Goal: Task Accomplishment & Management: Complete application form

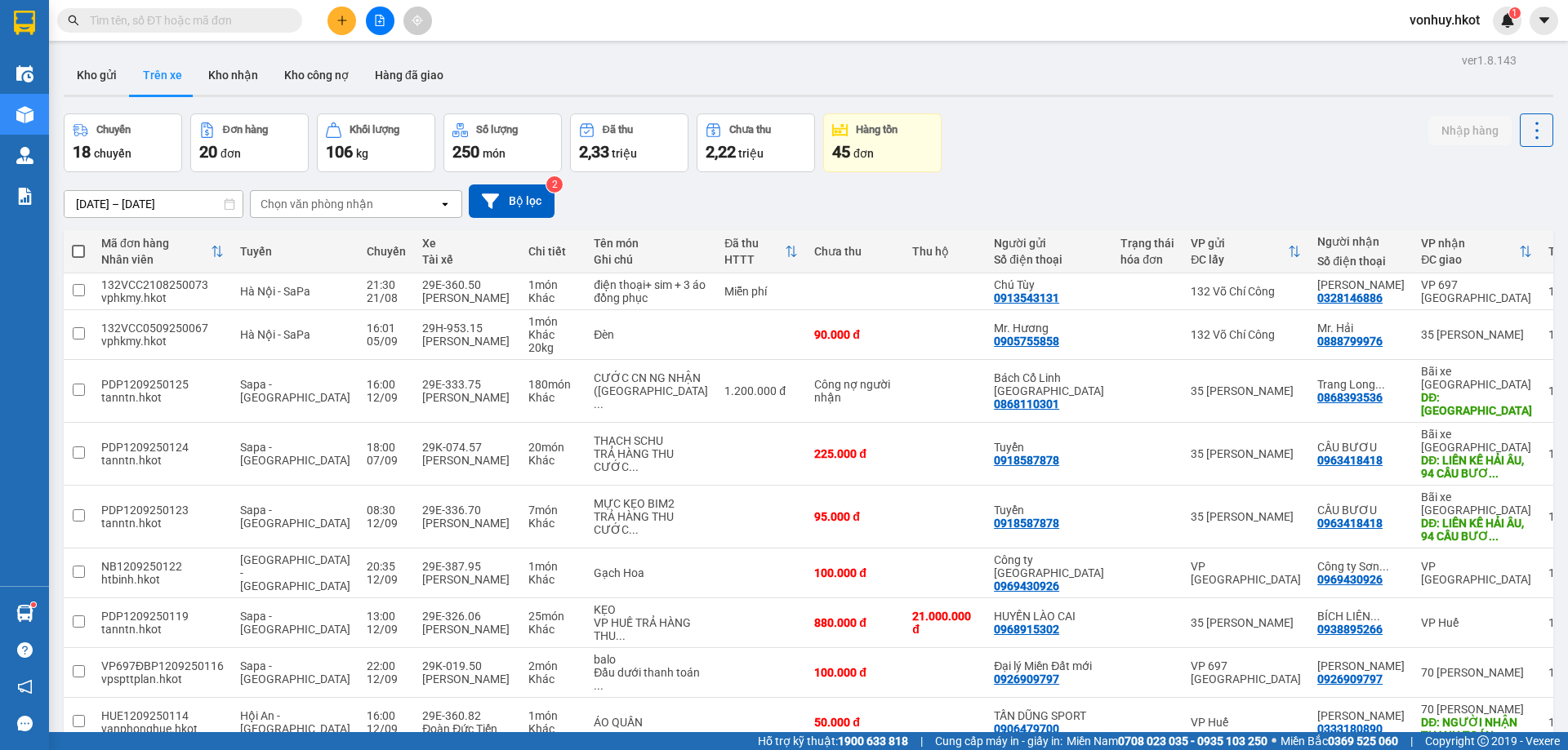
click at [86, 74] on button "Kho gửi" at bounding box center [96, 75] width 66 height 39
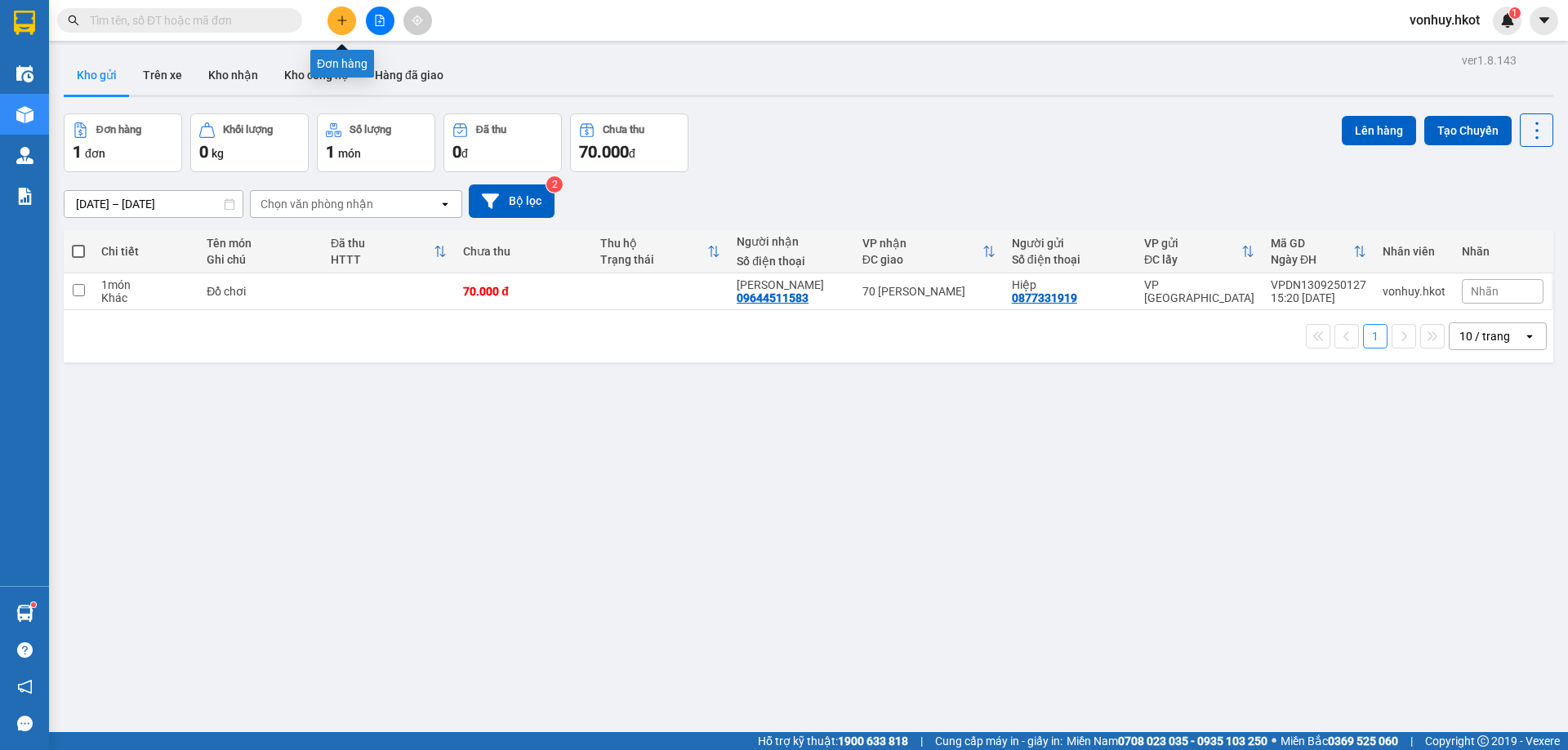
click at [340, 24] on icon "plus" at bounding box center [342, 20] width 12 height 12
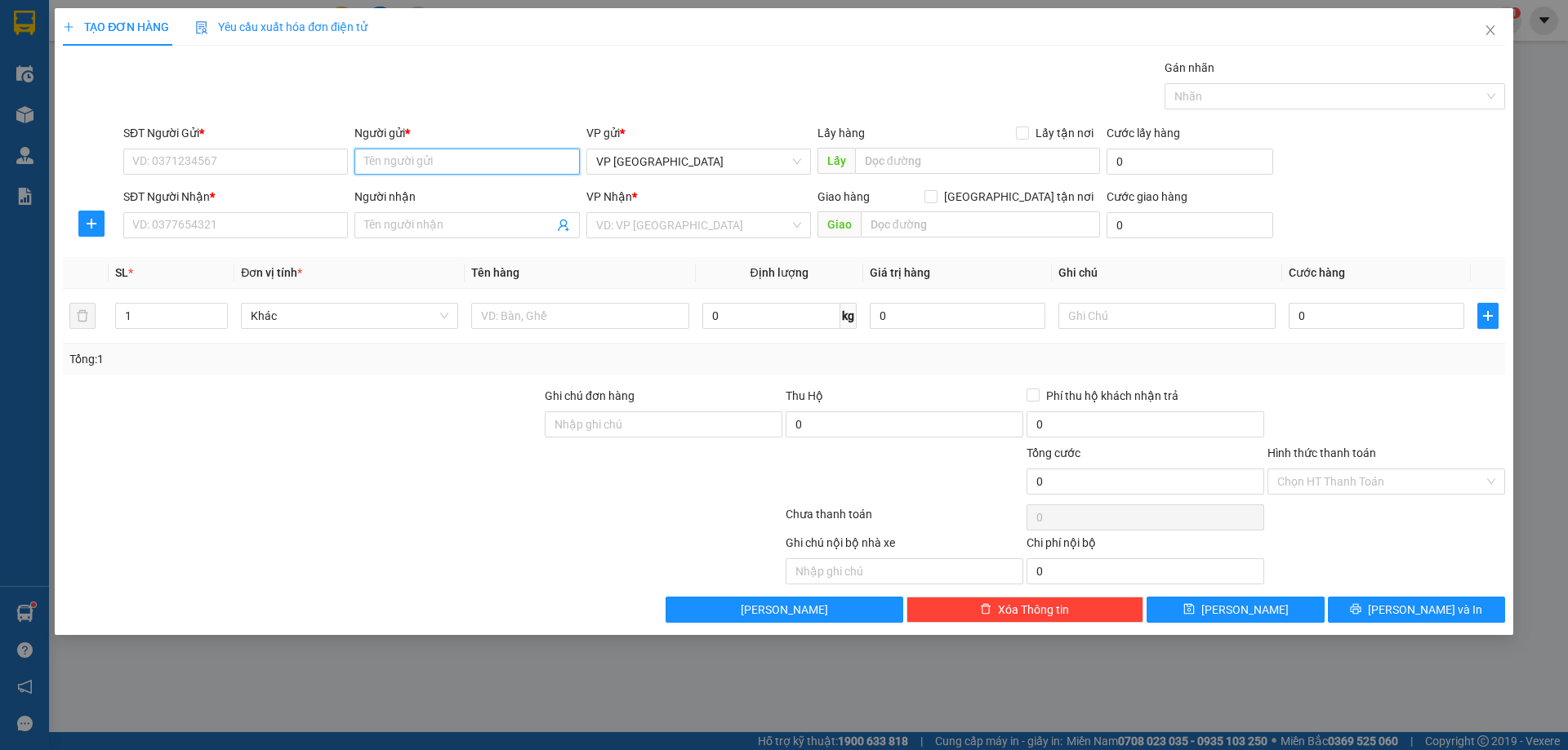
click at [414, 159] on input "Người gửi *" at bounding box center [467, 161] width 224 height 26
type input "d"
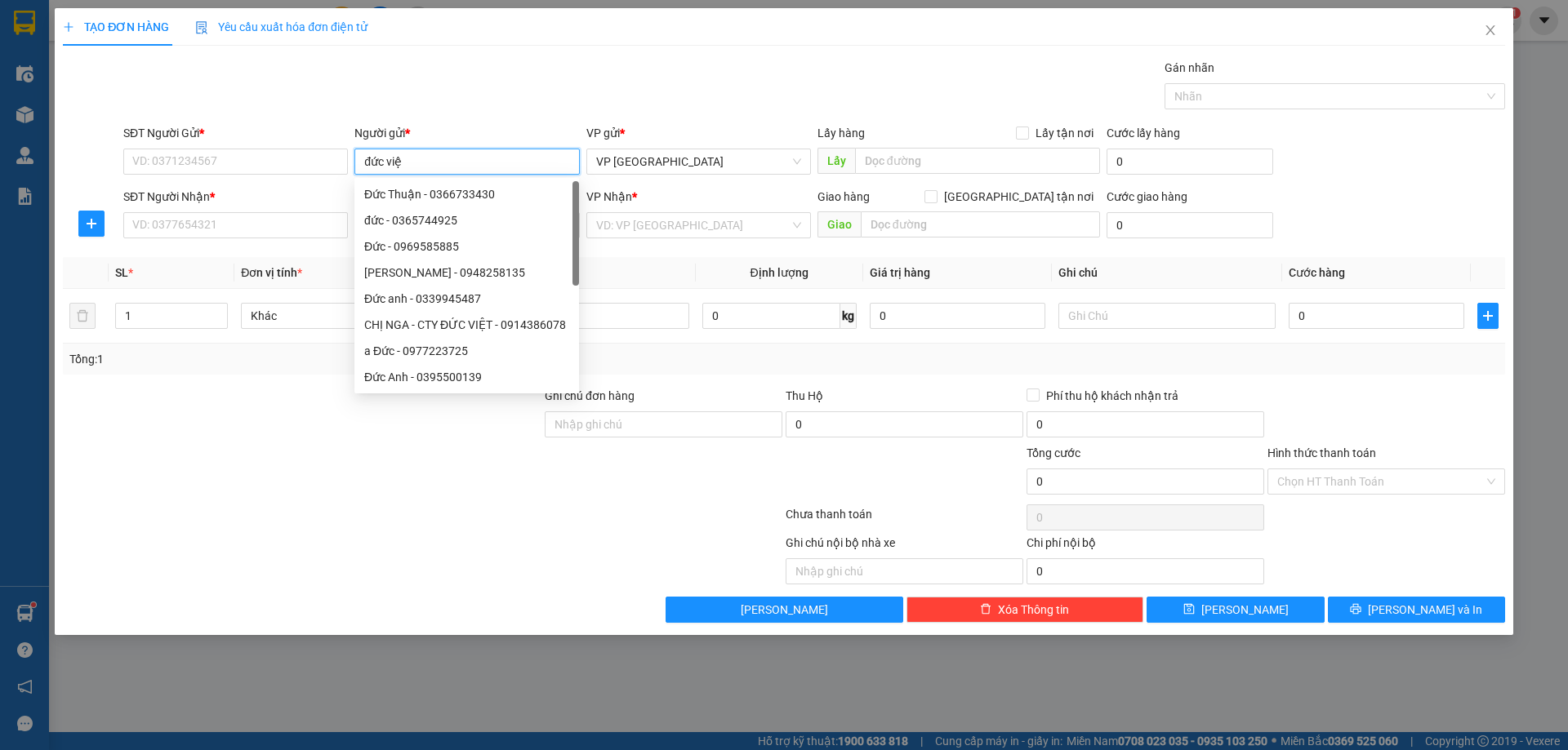
type input "đức việt"
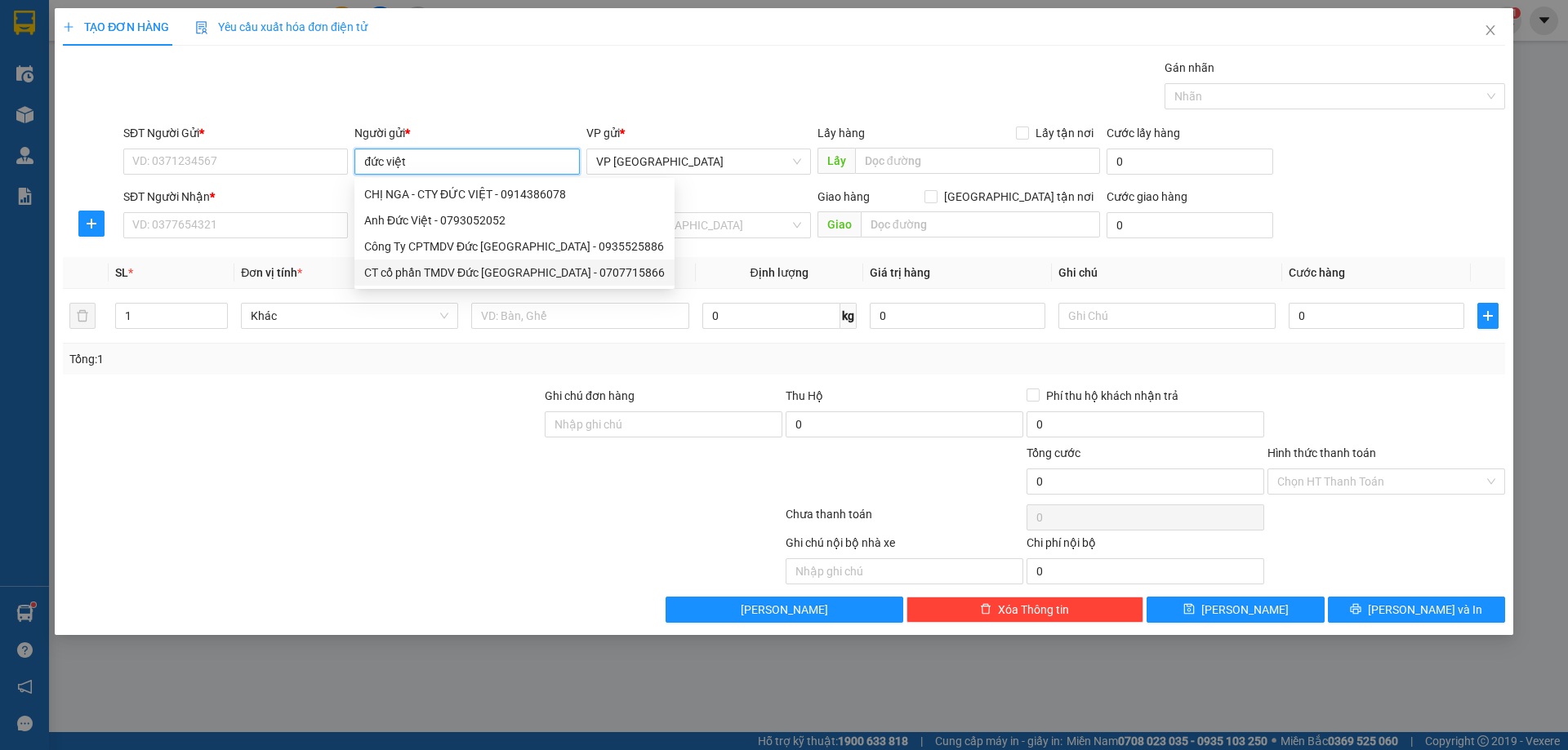
click at [480, 269] on div "CT cổ phần TMDV Đức [GEOGRAPHIC_DATA] - 0707715866" at bounding box center [515, 273] width 300 height 18
type input "0707715866"
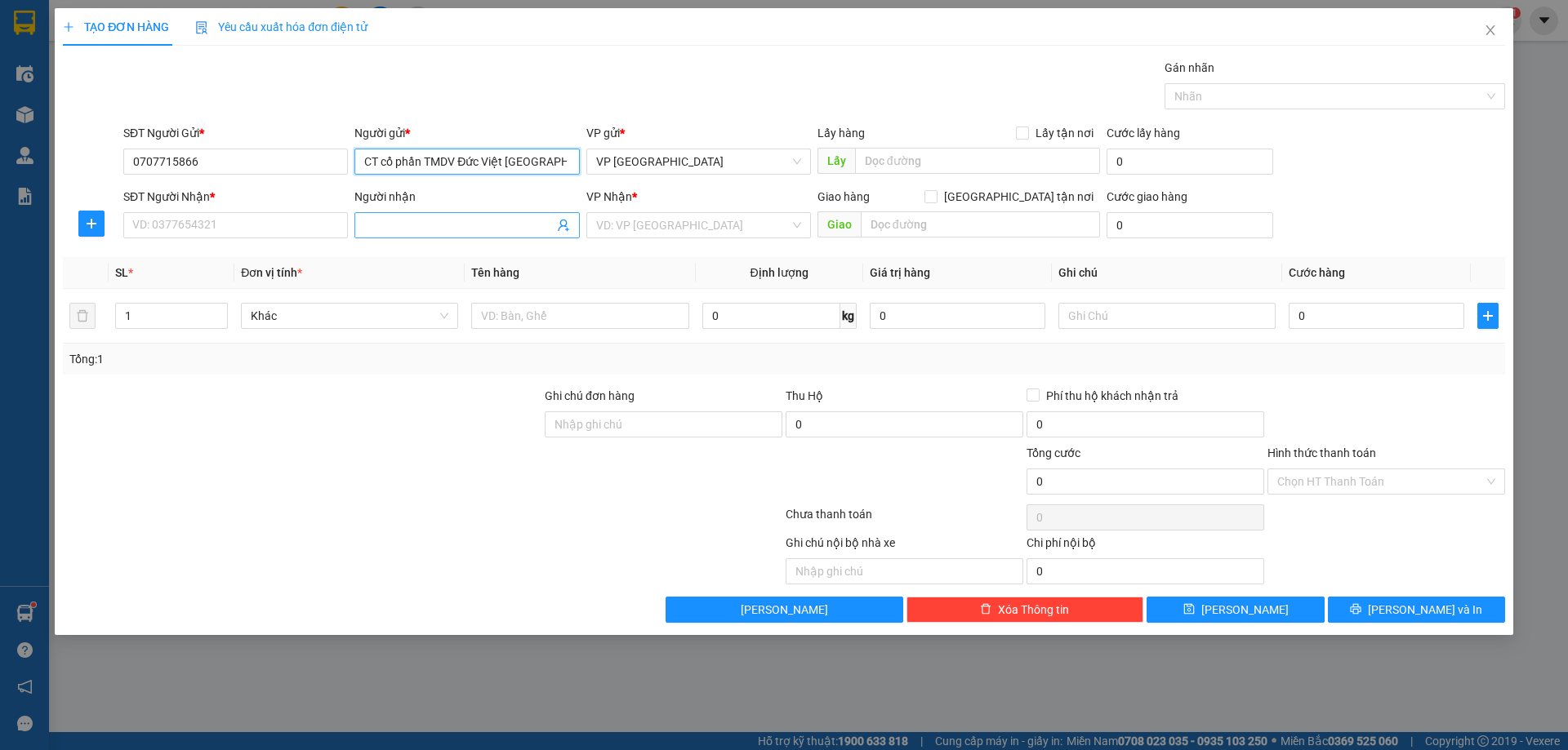
type input "CT cổ phần TMDV Đức Việt [GEOGRAPHIC_DATA]"
click at [404, 225] on input "Người nhận" at bounding box center [459, 225] width 189 height 18
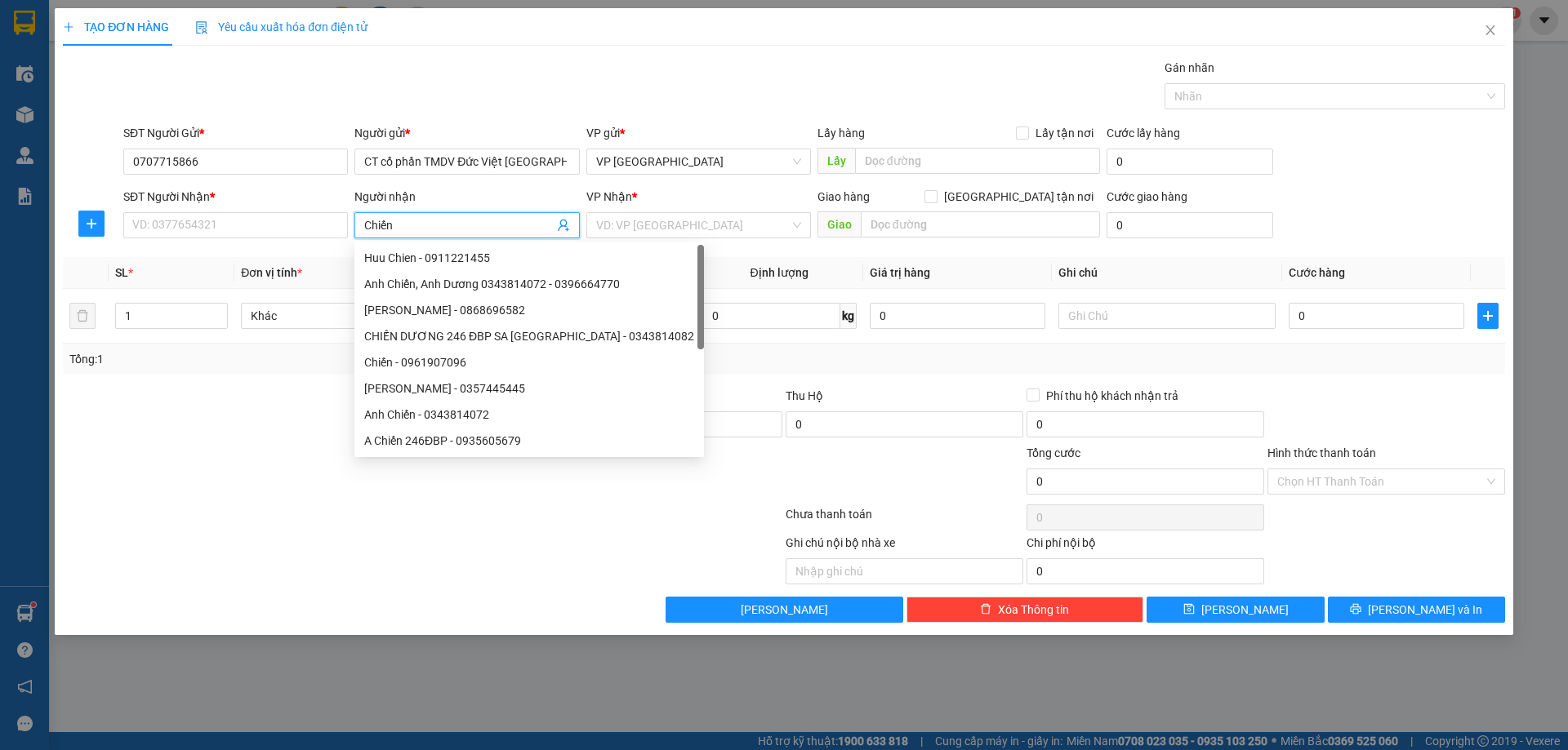
type input "Chiến"
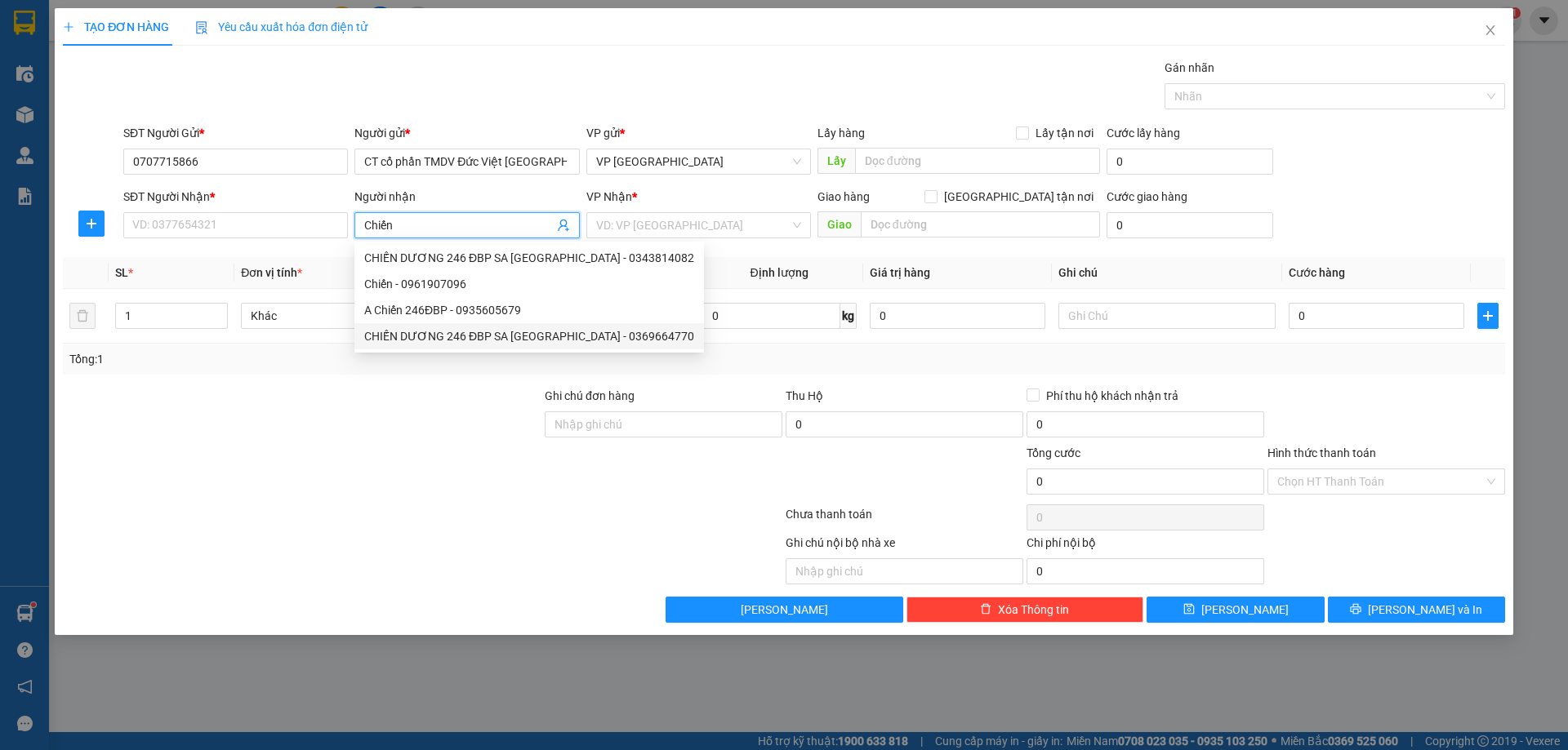
click at [464, 331] on div "CHIẾN DƯƠNG 246 ĐBP SA [GEOGRAPHIC_DATA] - 0369664770" at bounding box center [529, 336] width 329 height 18
type input "0369664770"
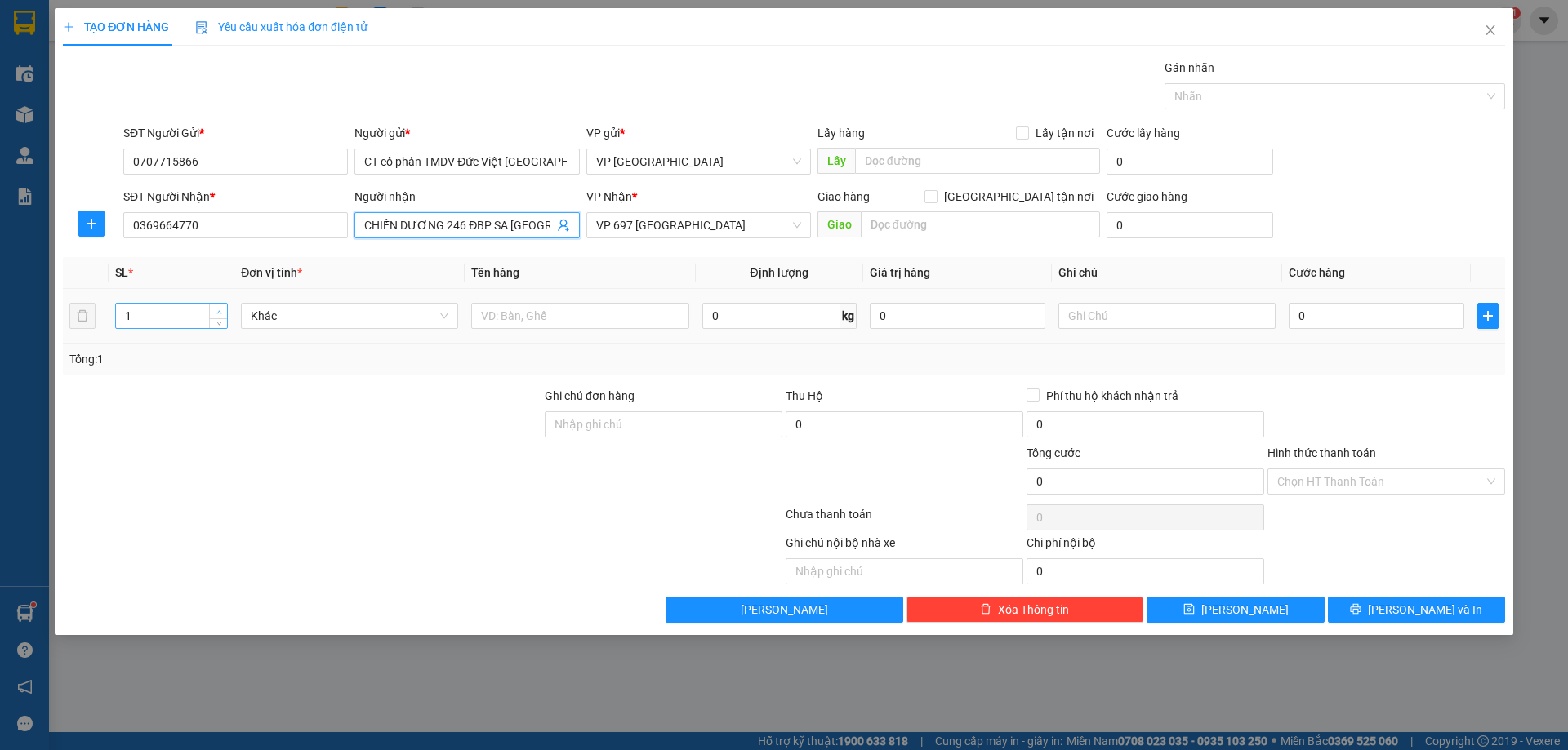
type input "CHIẾN DƯƠNG 246 ĐBP SA [GEOGRAPHIC_DATA]"
click at [214, 311] on span "up" at bounding box center [219, 312] width 10 height 10
type input "5"
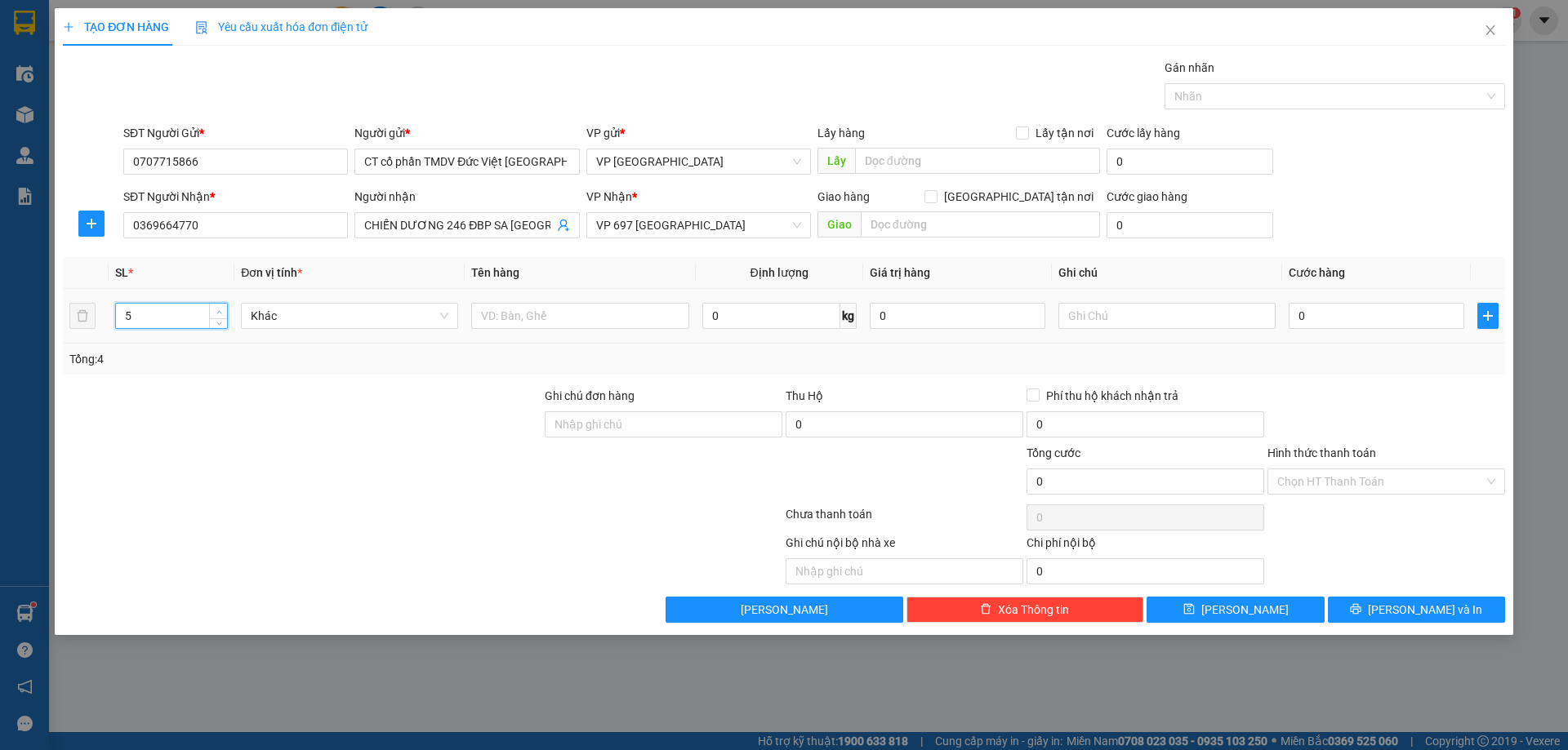
click at [214, 311] on span "up" at bounding box center [219, 312] width 10 height 10
click at [632, 313] on input "text" at bounding box center [579, 316] width 217 height 26
type input "[GEOGRAPHIC_DATA]"
click at [1303, 319] on input "0" at bounding box center [1376, 316] width 175 height 26
type input "1"
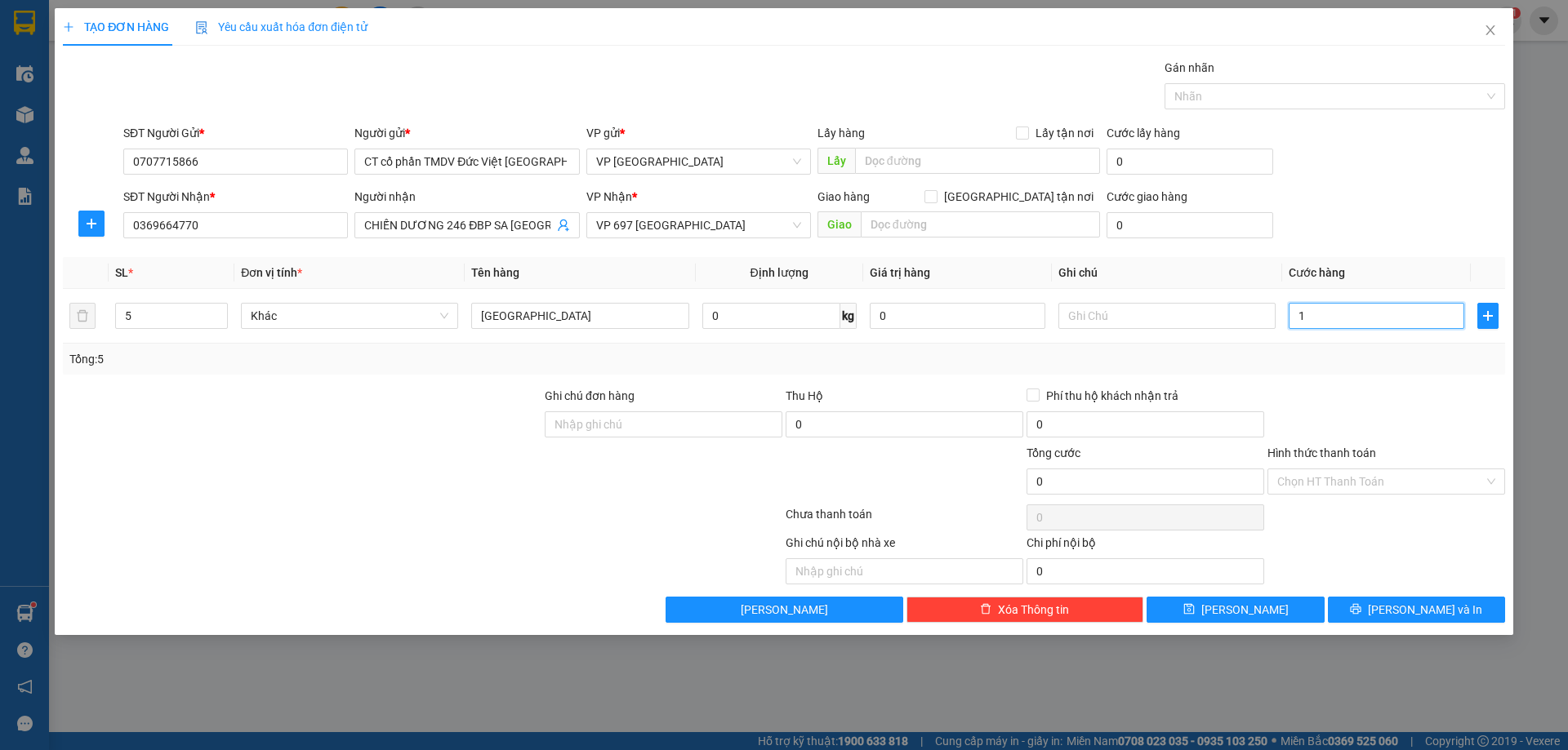
type input "1"
type input "12"
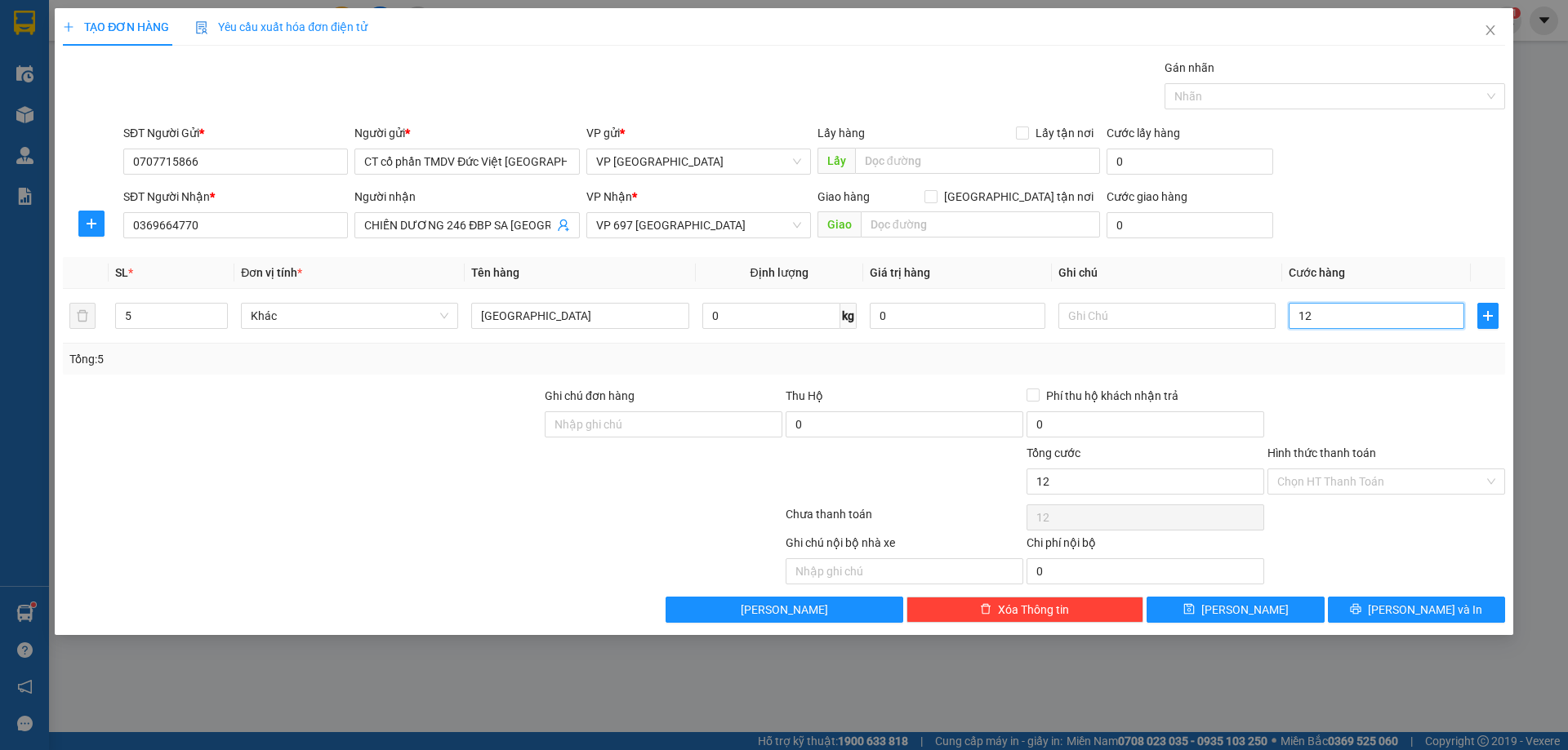
type input "125"
type input "1.250"
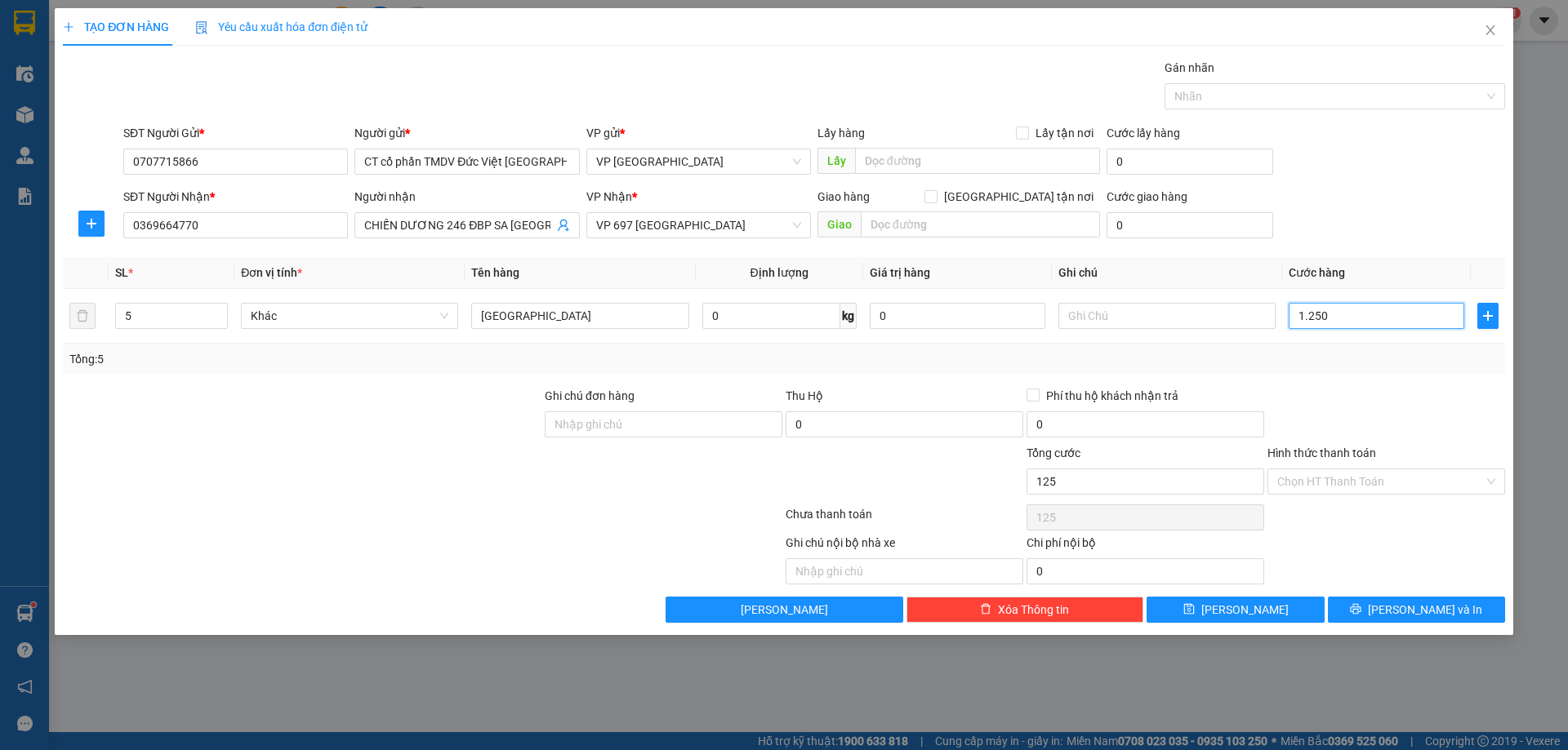
type input "1.250"
type input "12.500"
type input "125.000"
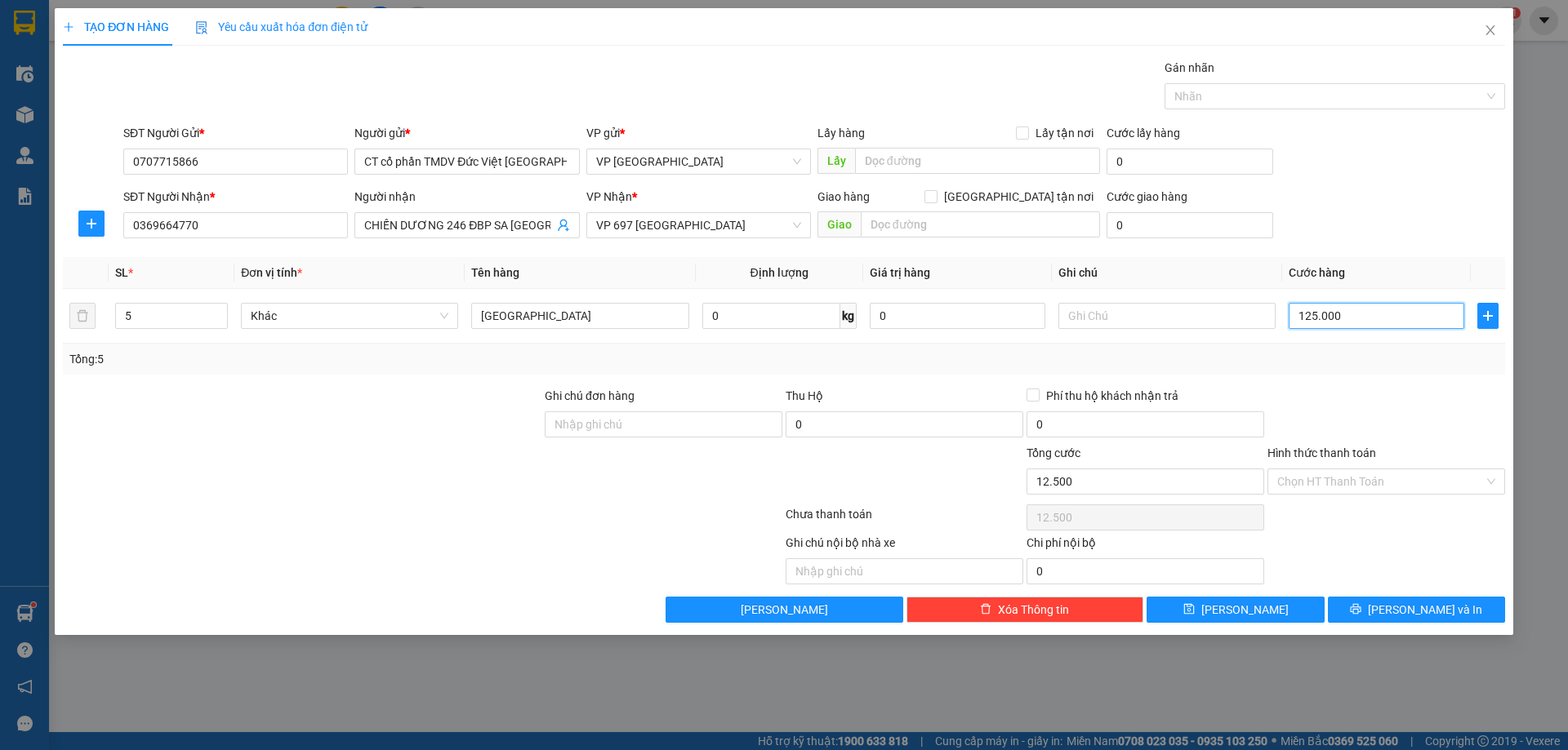
type input "125.000"
type input "1.250.000"
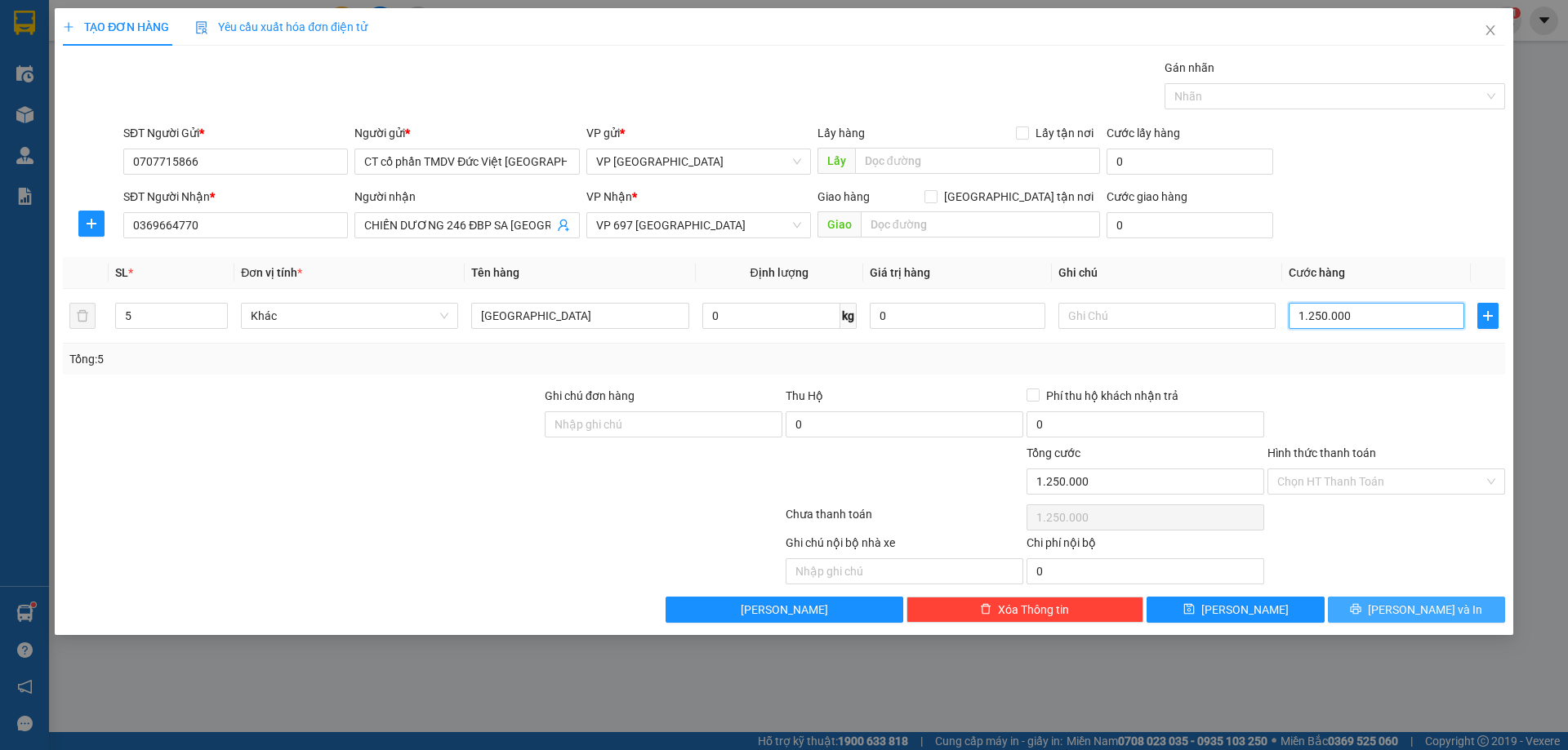
type input "1.250.000"
click at [1429, 610] on span "[PERSON_NAME] và In" at bounding box center [1424, 610] width 114 height 18
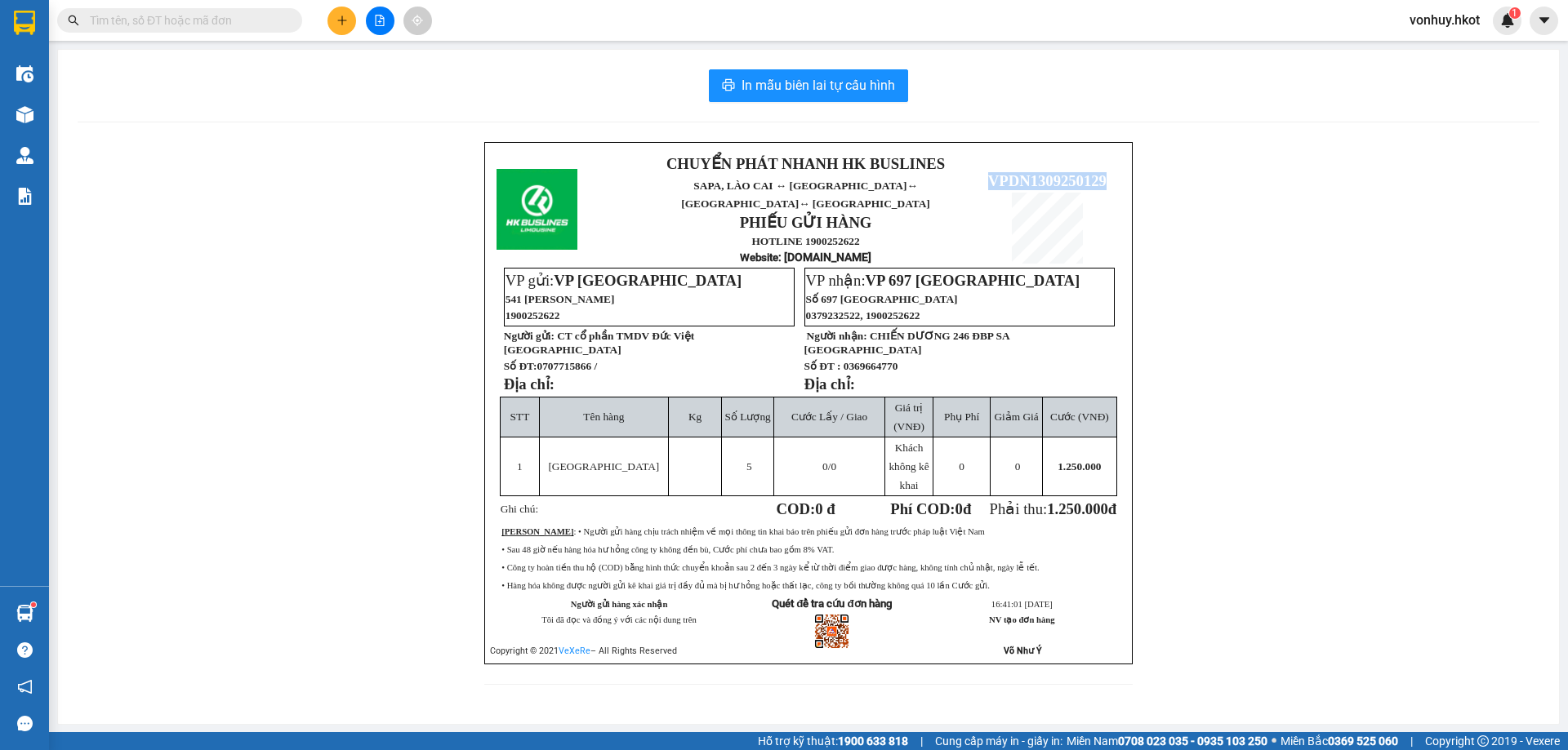
drag, startPoint x: 989, startPoint y: 167, endPoint x: 1107, endPoint y: 165, distance: 118.0
click at [1107, 172] on p "VPDN1309250129" at bounding box center [1047, 181] width 145 height 18
copy span "VPDN1309250129"
